Goal: Task Accomplishment & Management: Complete application form

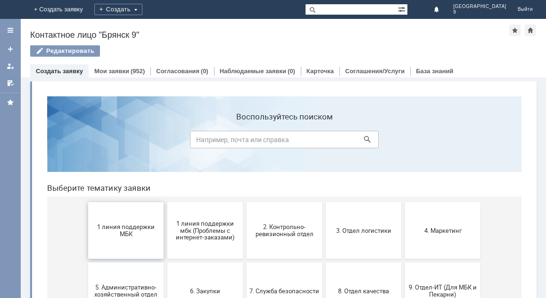
click at [113, 220] on button "1 линия поддержки МБК" at bounding box center [125, 230] width 75 height 57
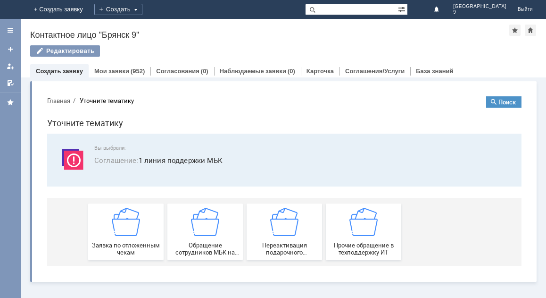
click at [113, 220] on img at bounding box center [126, 222] width 28 height 28
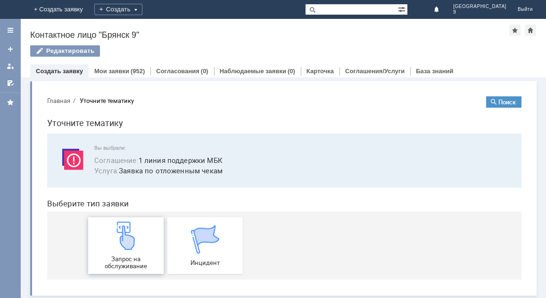
click at [116, 232] on img at bounding box center [126, 235] width 28 height 28
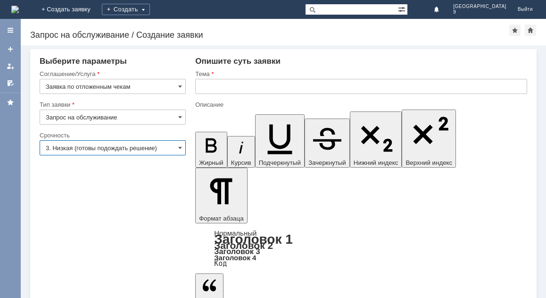
click at [119, 148] on input "3. Низкая (готовы подождать решение)" at bounding box center [113, 147] width 146 height 15
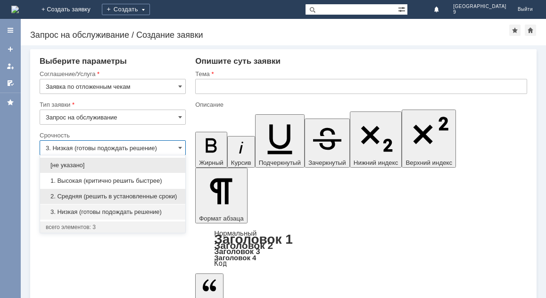
click at [109, 197] on span "2. Средняя (решить в установленные сроки)" at bounding box center [113, 197] width 134 height 8
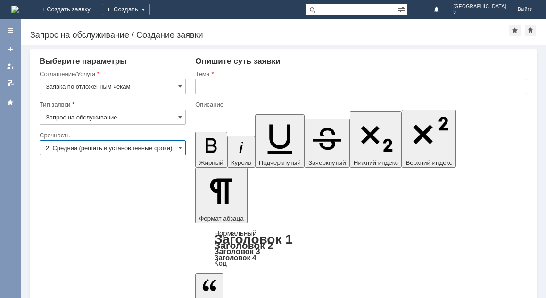
type input "2. Средняя (решить в установленные сроки)"
click at [267, 78] on div "Тема" at bounding box center [361, 74] width 332 height 9
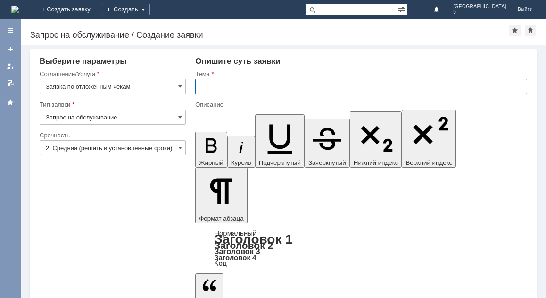
click at [265, 84] on input "text" at bounding box center [361, 86] width 332 height 15
click at [258, 86] on input "отложенный чек" at bounding box center [361, 86] width 332 height 15
type input "отложенный чек 25.09.2025"
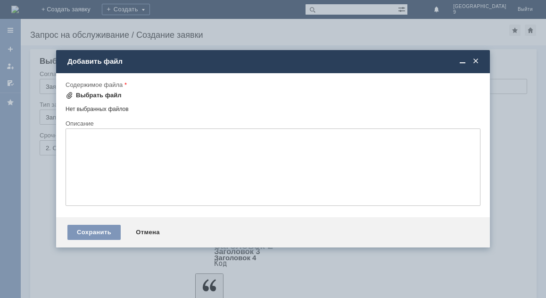
click at [101, 95] on div "Выбрать файл" at bounding box center [99, 96] width 46 height 8
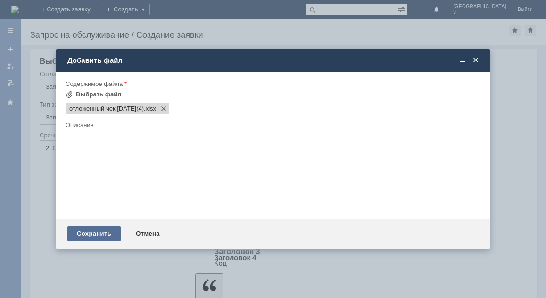
click at [88, 233] on div "Сохранить" at bounding box center [93, 233] width 53 height 15
